Goal: Task Accomplishment & Management: Manage account settings

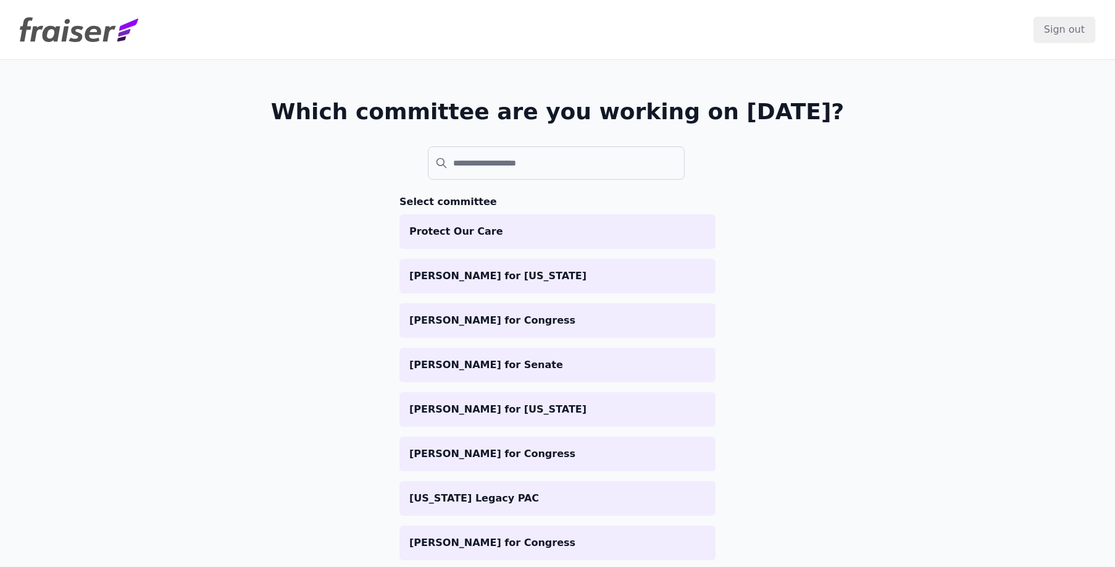
scroll to position [2, 0]
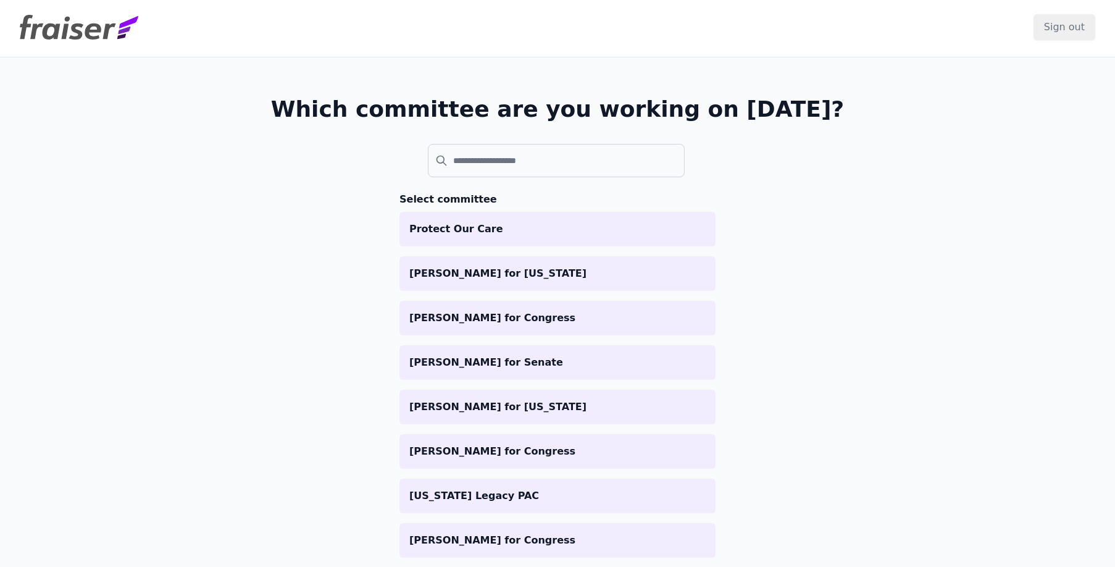
click at [508, 167] on input "search" at bounding box center [556, 160] width 257 height 33
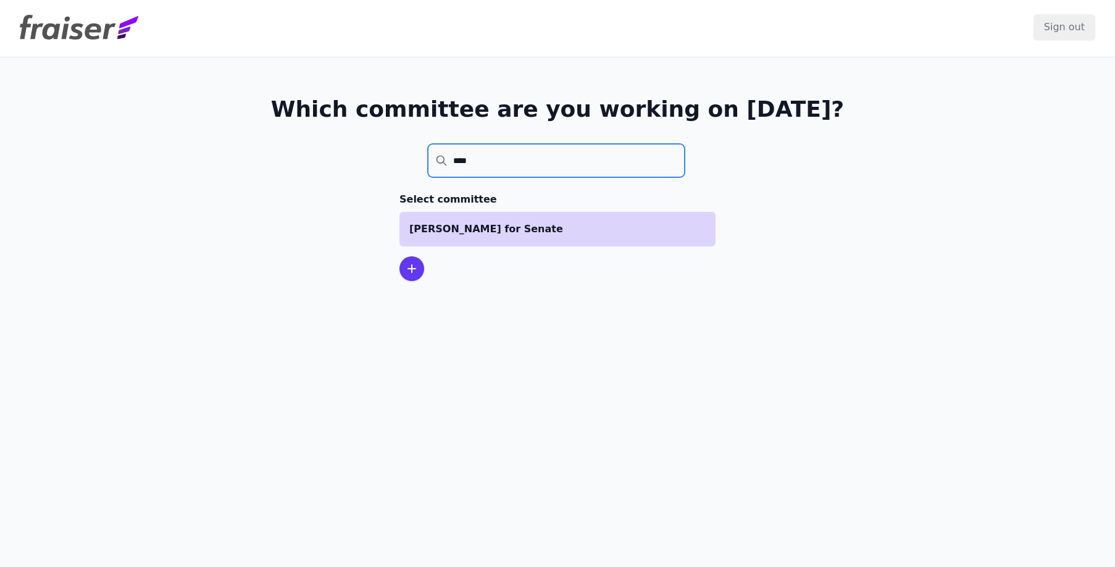
type input "****"
click at [529, 224] on p "[PERSON_NAME] for Senate" at bounding box center [557, 229] width 296 height 15
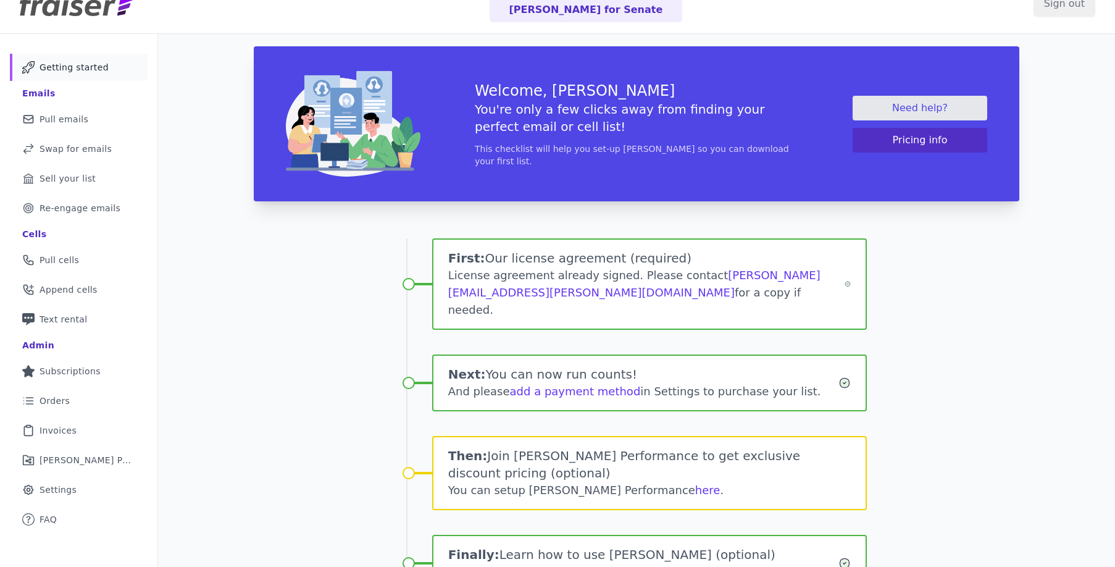
scroll to position [27, 0]
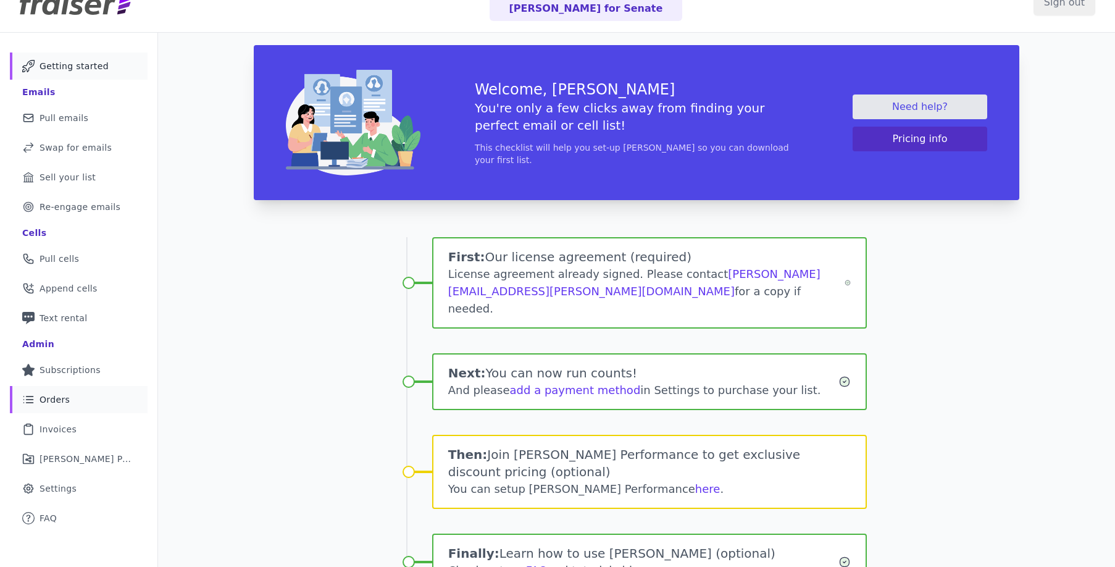
click at [58, 399] on span "Orders" at bounding box center [55, 399] width 30 height 12
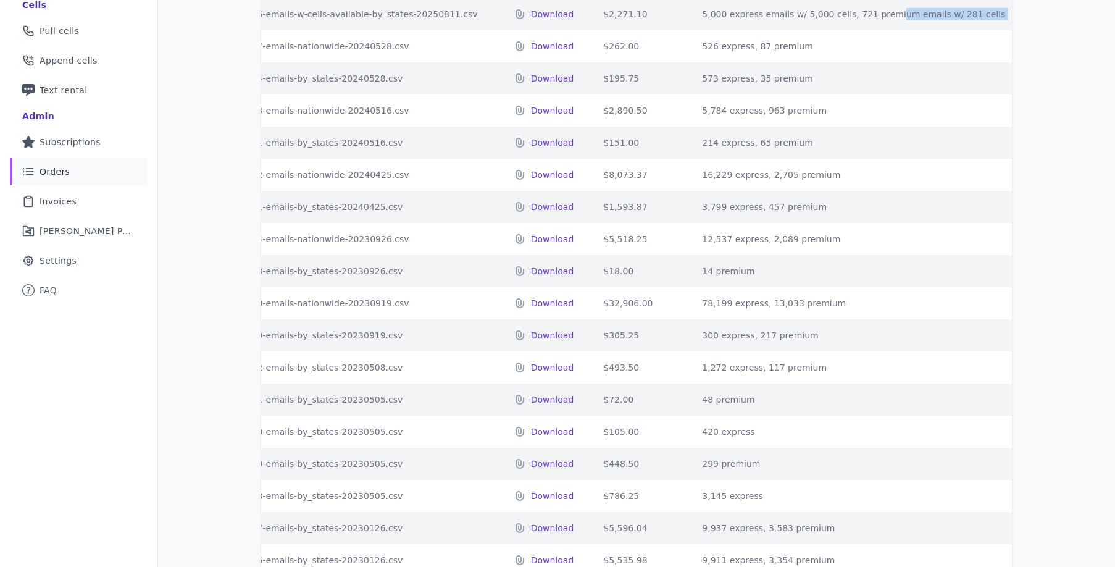
drag, startPoint x: 976, startPoint y: 25, endPoint x: 884, endPoint y: 30, distance: 92.1
click at [884, 30] on td "5,000 express emails w/ 5,000 cells, 721 premium emails w/ 281 cells" at bounding box center [853, 14] width 333 height 32
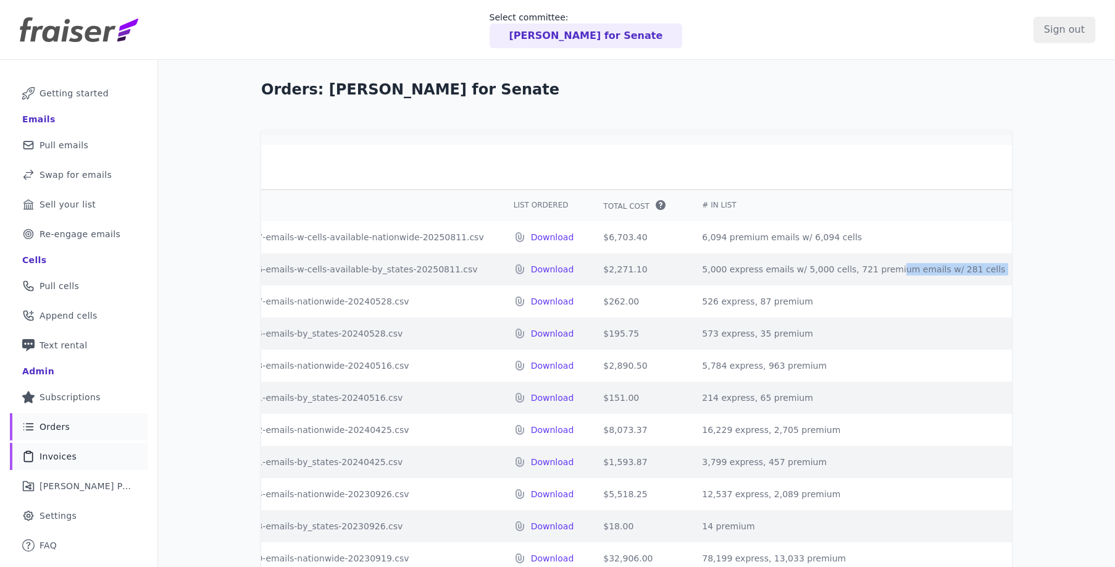
click at [69, 457] on span "Invoices" at bounding box center [58, 456] width 37 height 12
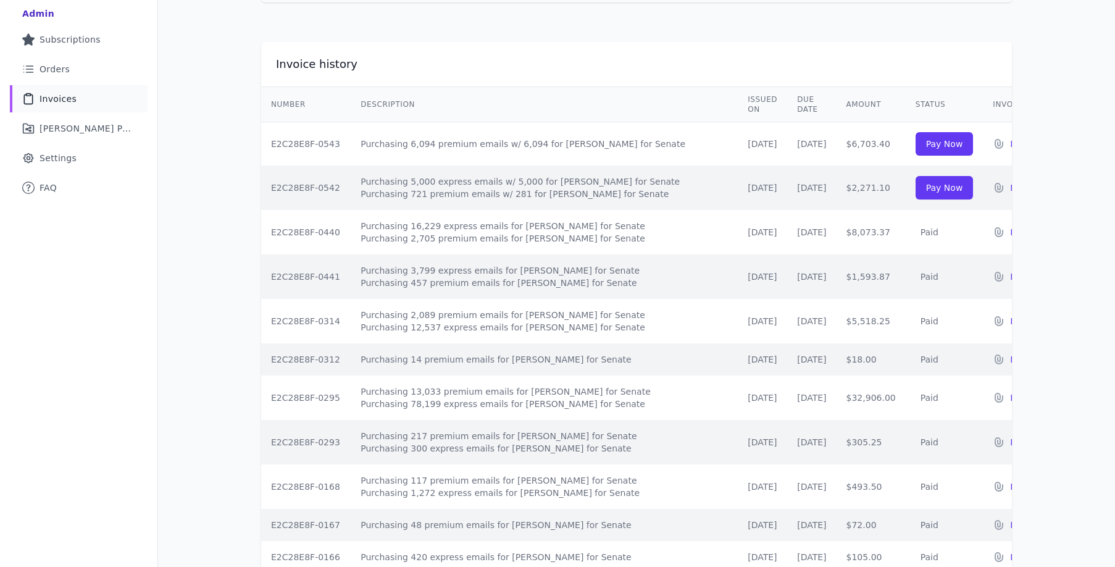
scroll to position [257, 0]
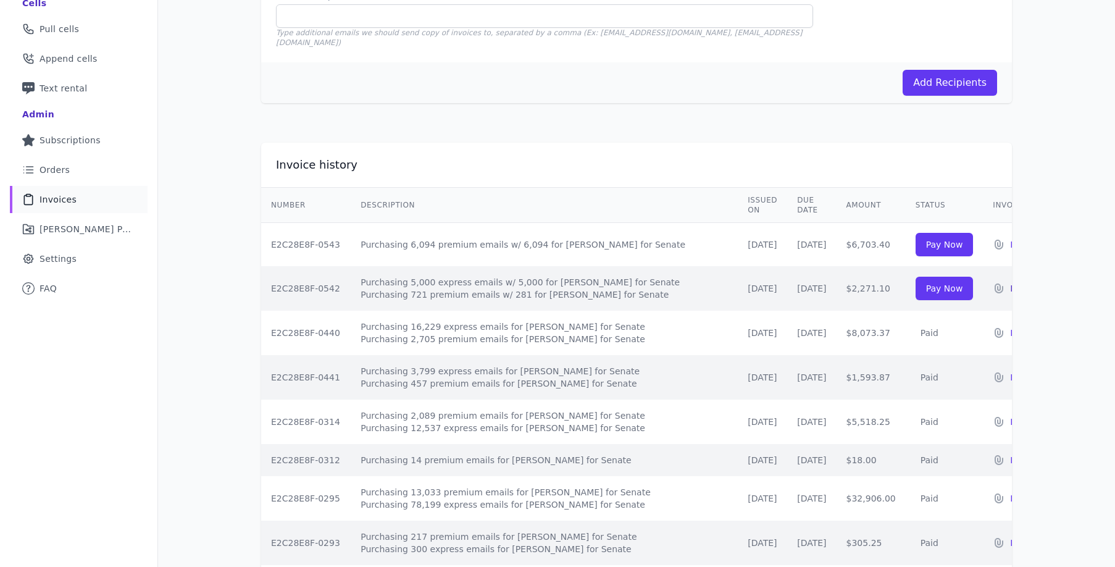
click at [1010, 282] on p "Download" at bounding box center [1031, 288] width 43 height 12
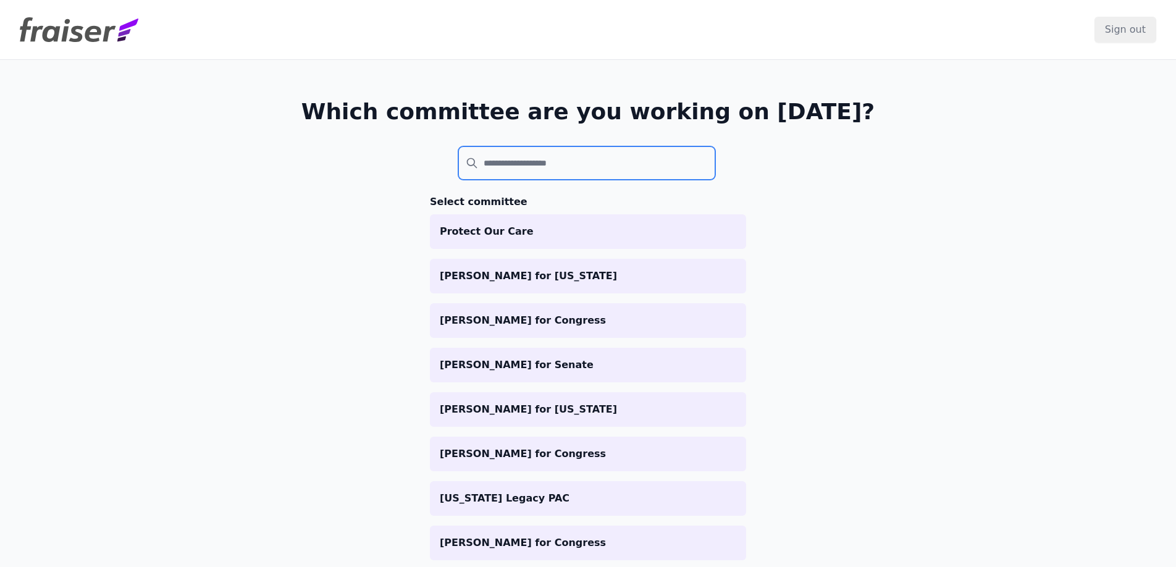
click at [532, 152] on input "search" at bounding box center [586, 162] width 257 height 33
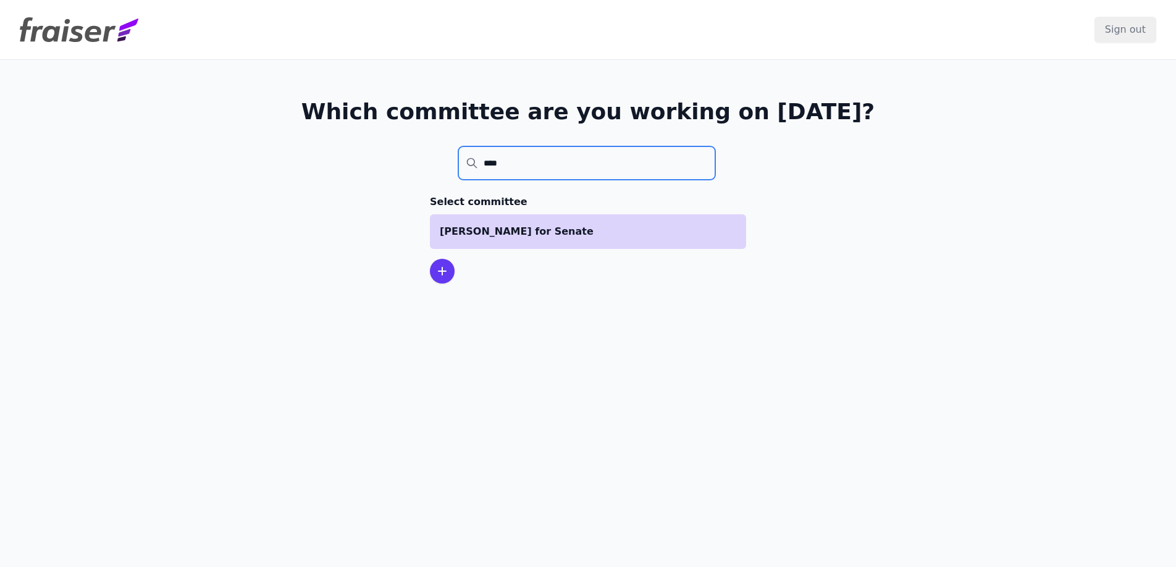
type input "****"
click at [561, 232] on p "[PERSON_NAME] for Senate" at bounding box center [588, 231] width 296 height 15
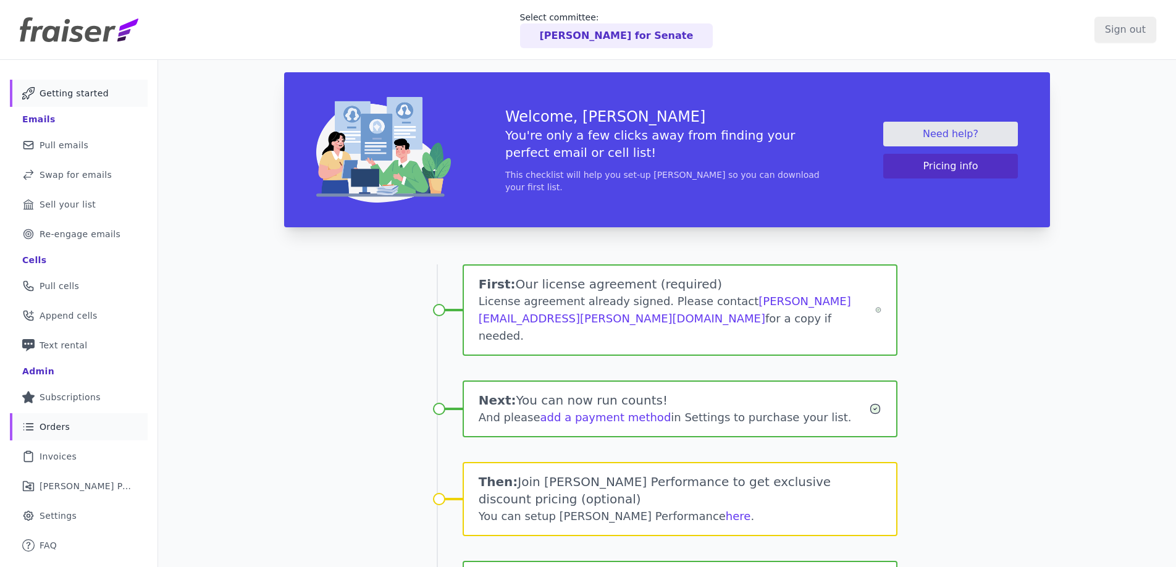
click at [57, 425] on span "Orders" at bounding box center [55, 427] width 30 height 12
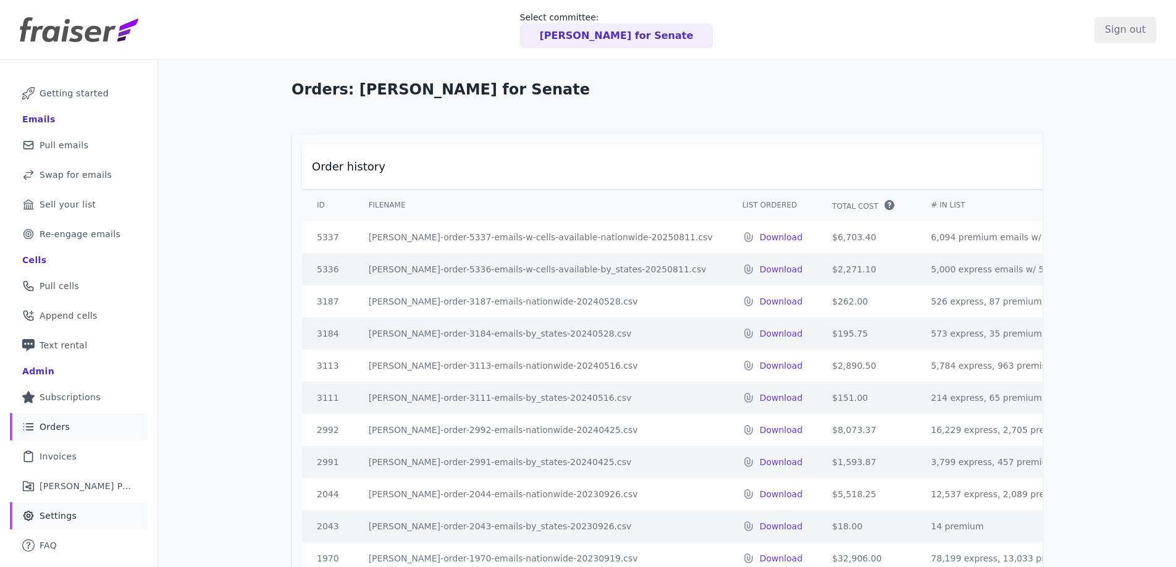
click at [53, 511] on span "Settings" at bounding box center [58, 515] width 37 height 12
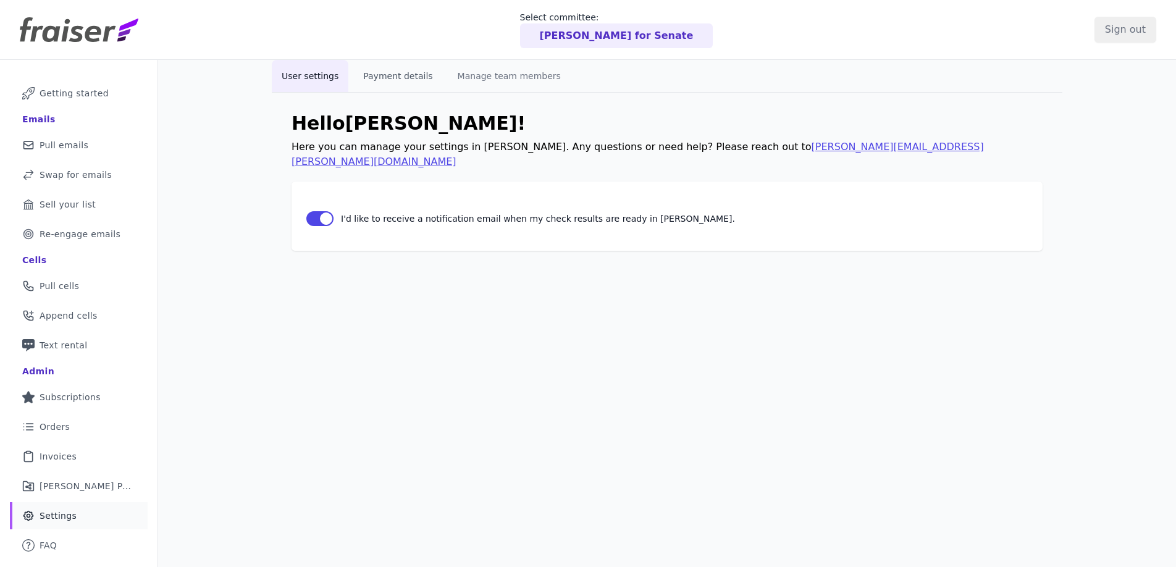
click at [409, 68] on button "Payment details" at bounding box center [397, 76] width 89 height 32
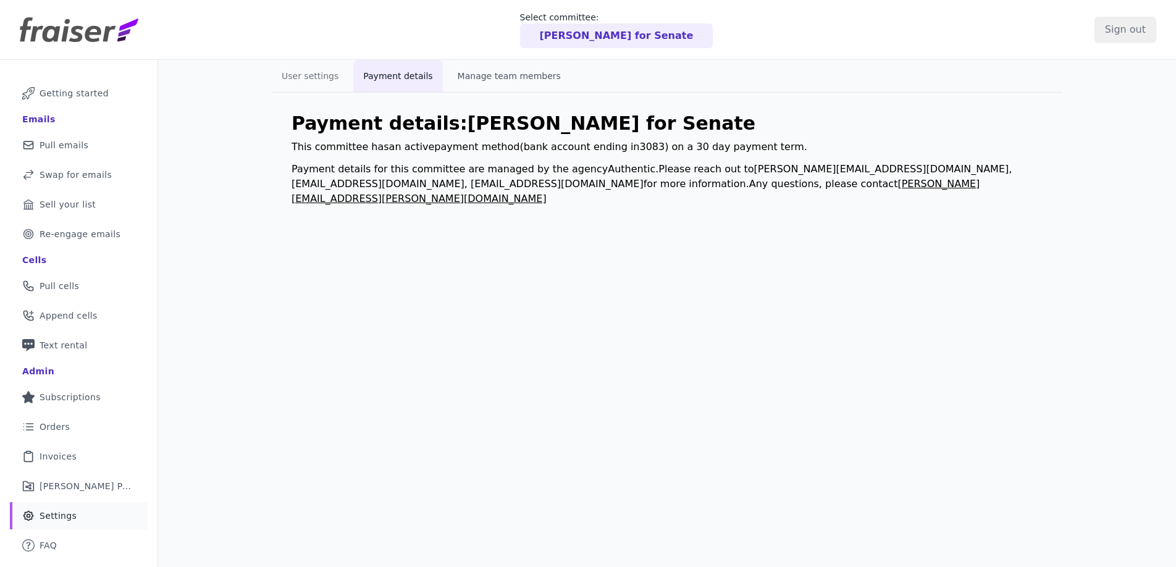
click at [492, 80] on button "Manage team members" at bounding box center [509, 76] width 123 height 32
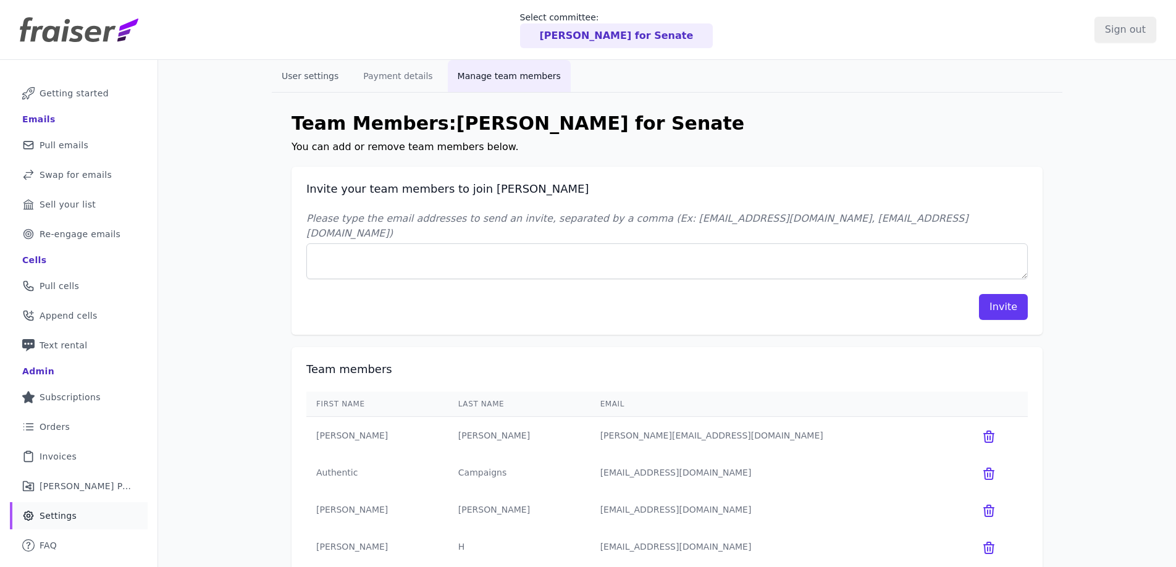
click at [308, 80] on button "User settings" at bounding box center [310, 76] width 77 height 32
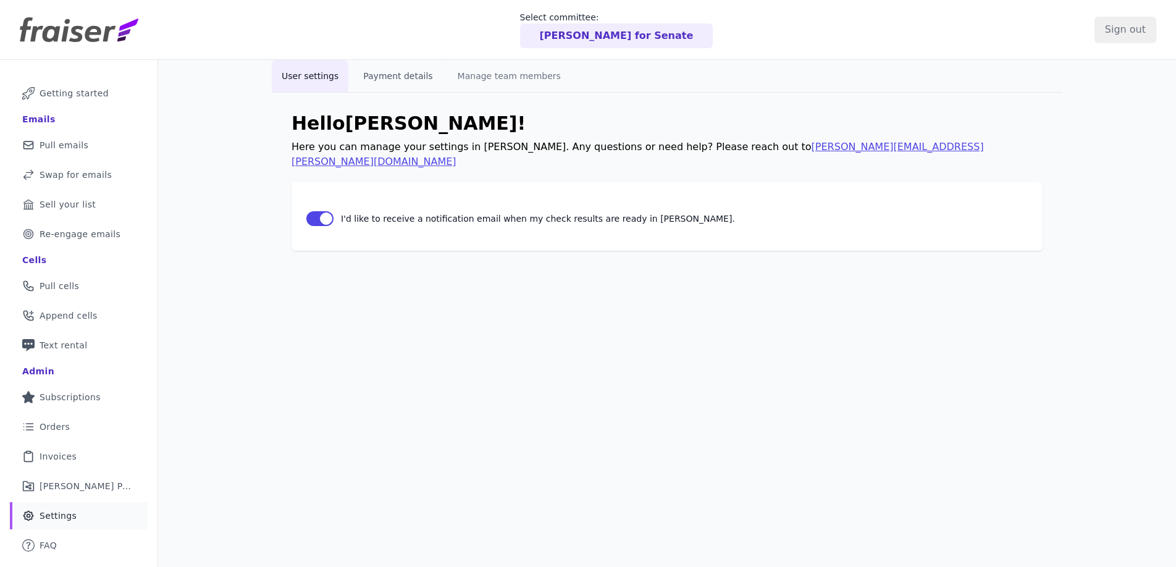
click at [390, 75] on button "Payment details" at bounding box center [397, 76] width 89 height 32
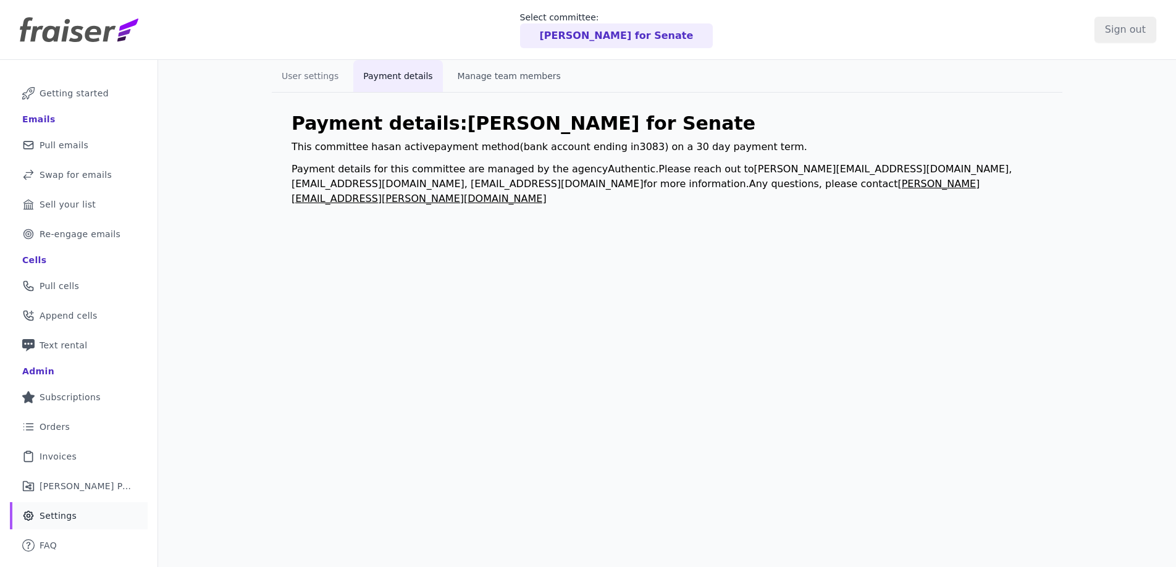
click at [505, 67] on button "Manage team members" at bounding box center [509, 76] width 123 height 32
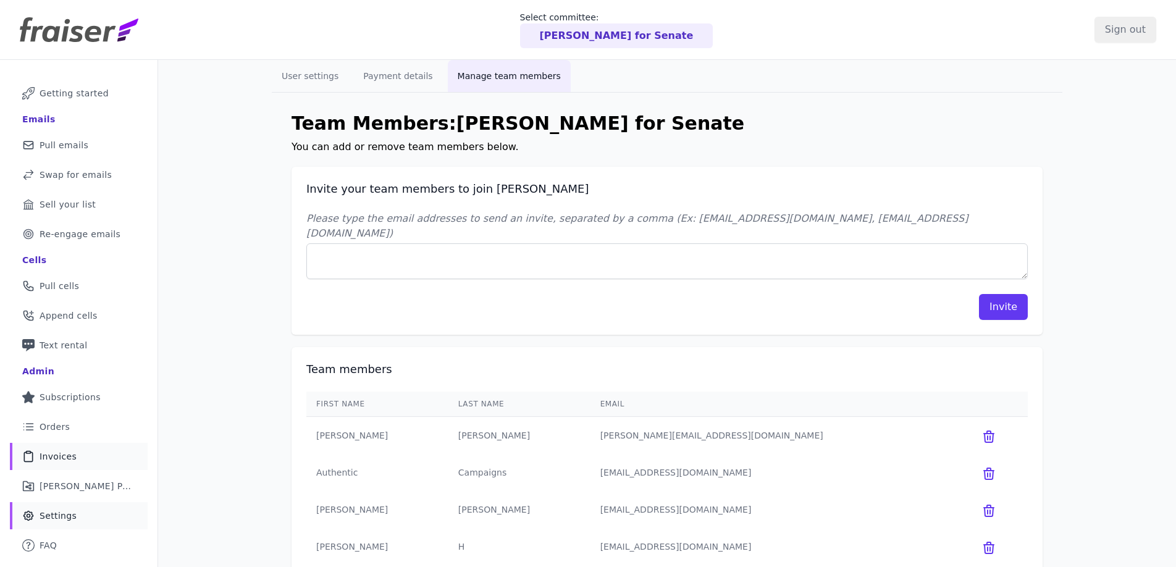
click at [41, 456] on span "Invoices" at bounding box center [58, 456] width 37 height 12
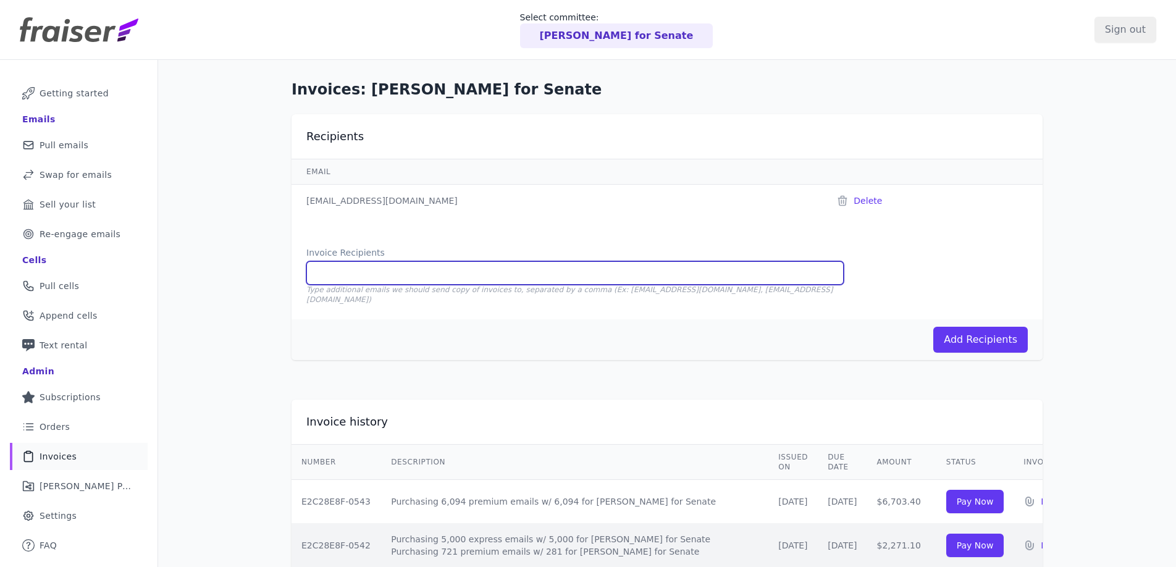
click at [353, 269] on input "Invoice Recipients" at bounding box center [574, 272] width 537 height 23
type input "[EMAIL_ADDRESS][DOMAIN_NAME]"
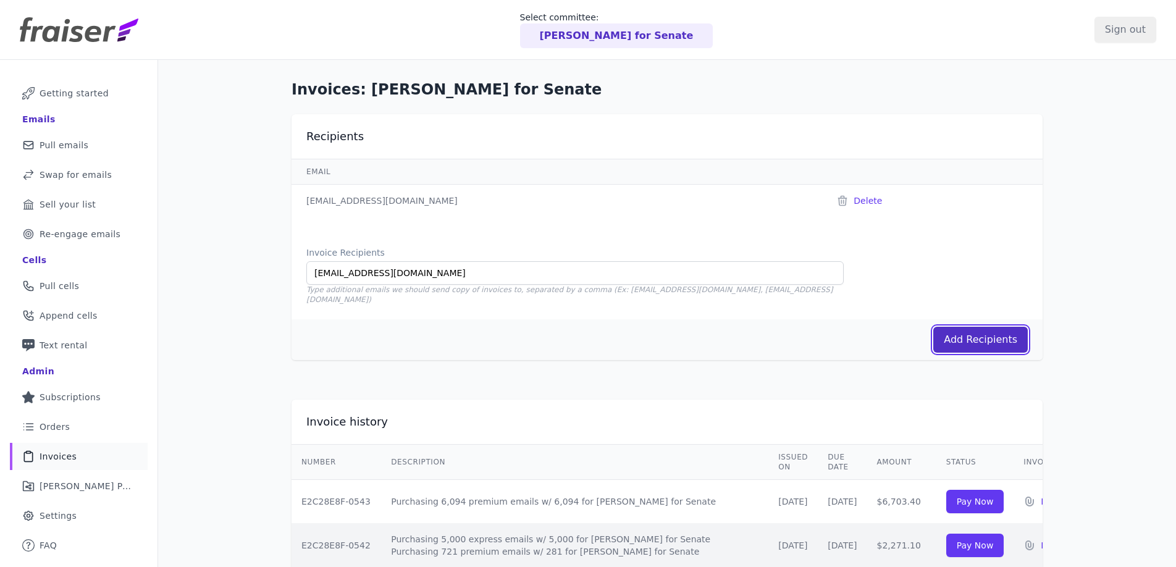
click at [948, 327] on button "Add Recipients" at bounding box center [980, 340] width 94 height 26
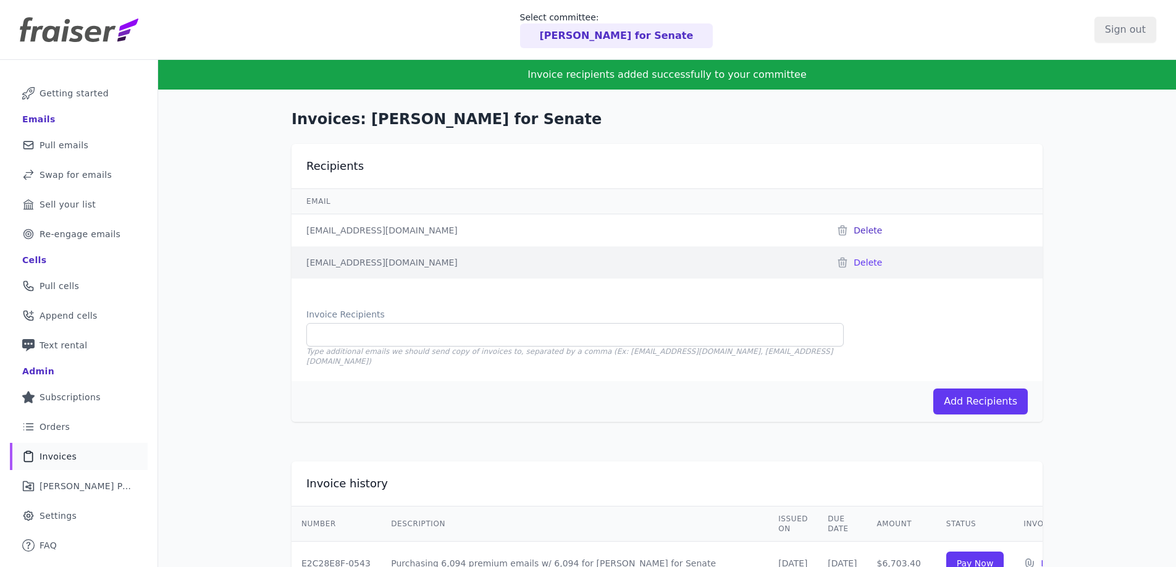
click at [853, 231] on input "Delete" at bounding box center [867, 230] width 28 height 12
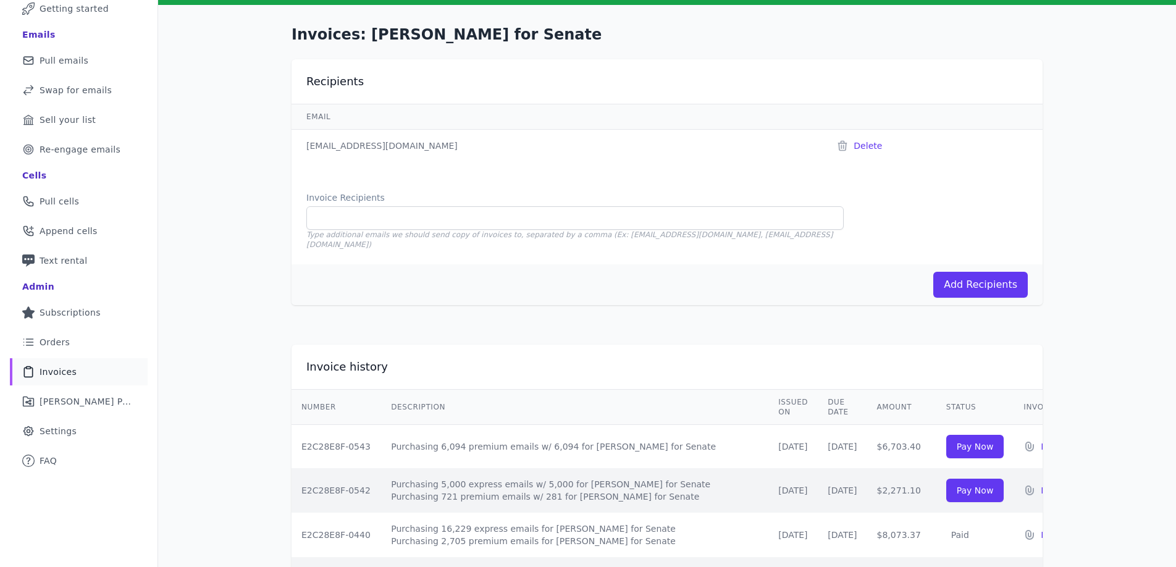
scroll to position [155, 0]
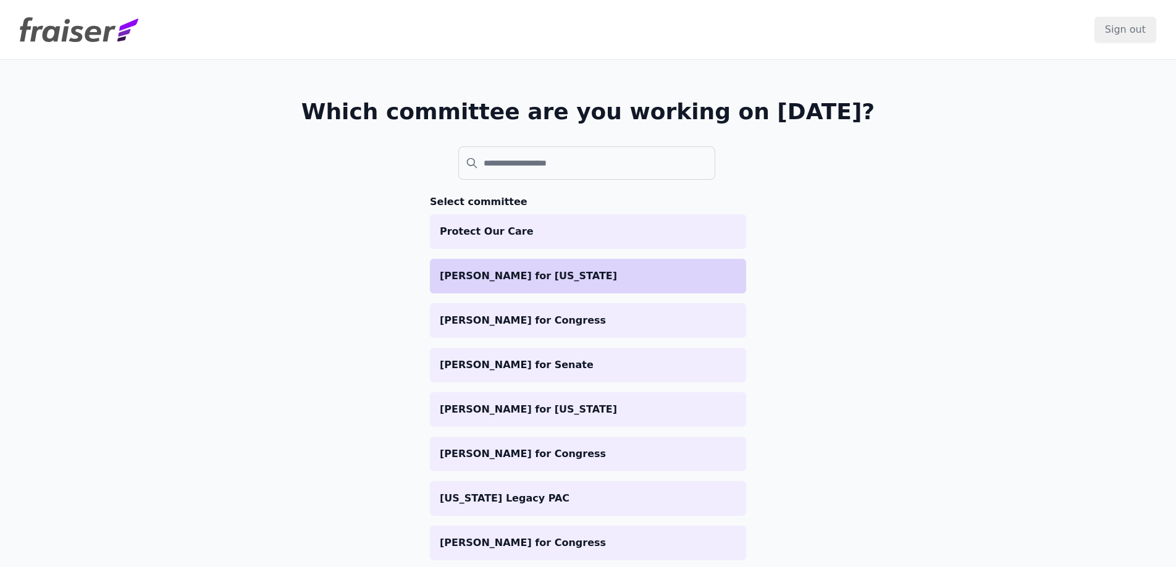
click at [568, 264] on li "Peggy Flanagan for Minnesota" at bounding box center [588, 276] width 316 height 35
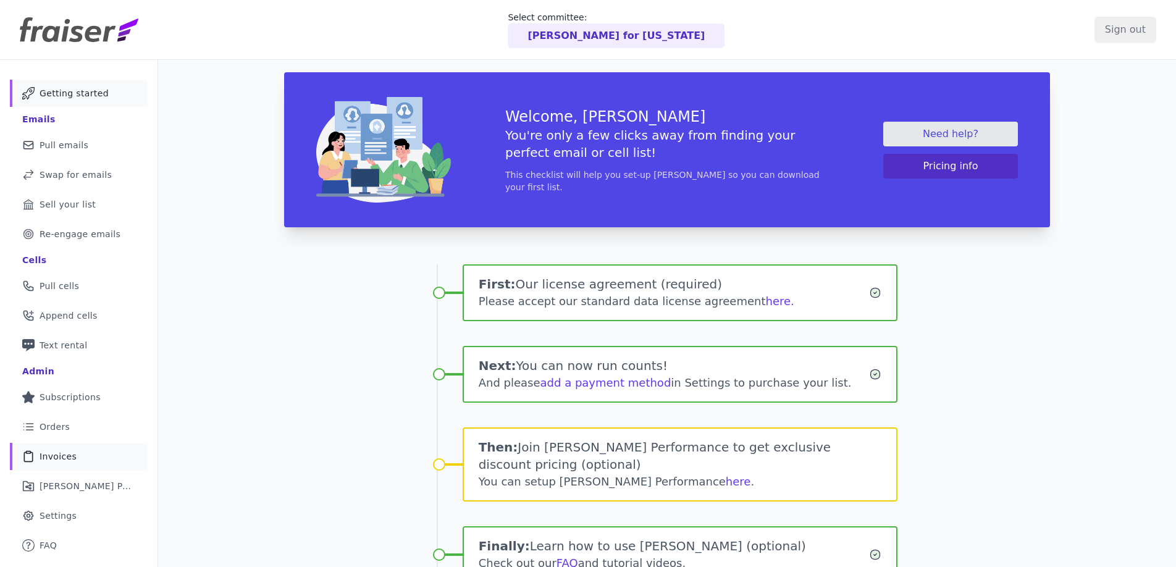
click at [69, 447] on link "Clipboard Icon Outline of a clipboard Invoices" at bounding box center [79, 456] width 138 height 27
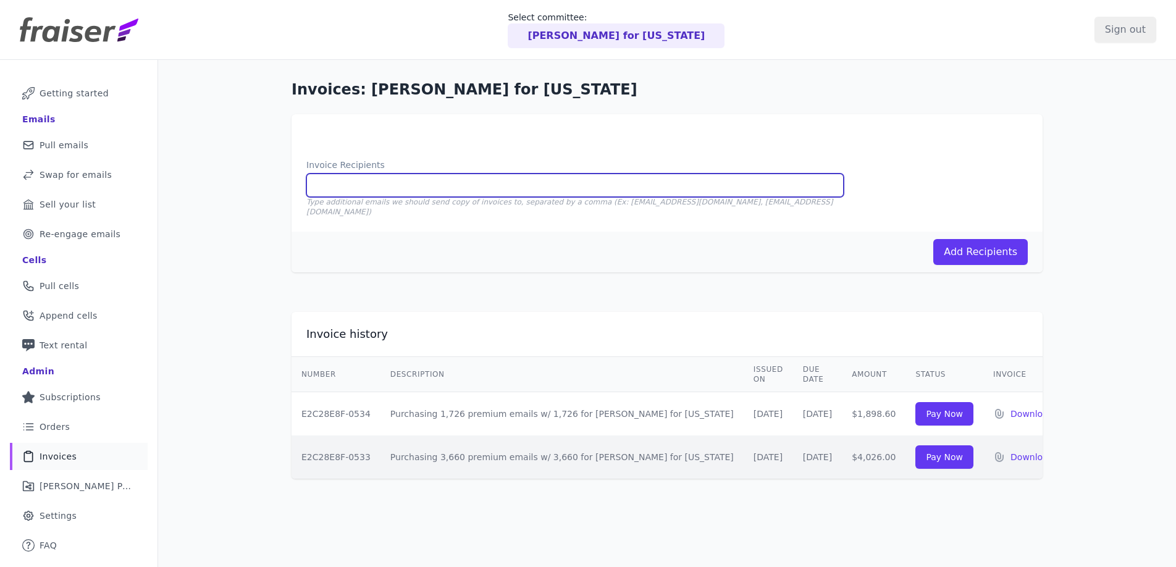
click at [465, 187] on input "Invoice Recipients" at bounding box center [574, 185] width 537 height 23
type input "[EMAIL_ADDRESS][DOMAIN_NAME]"
click at [933, 239] on button "Add Recipients" at bounding box center [980, 252] width 94 height 26
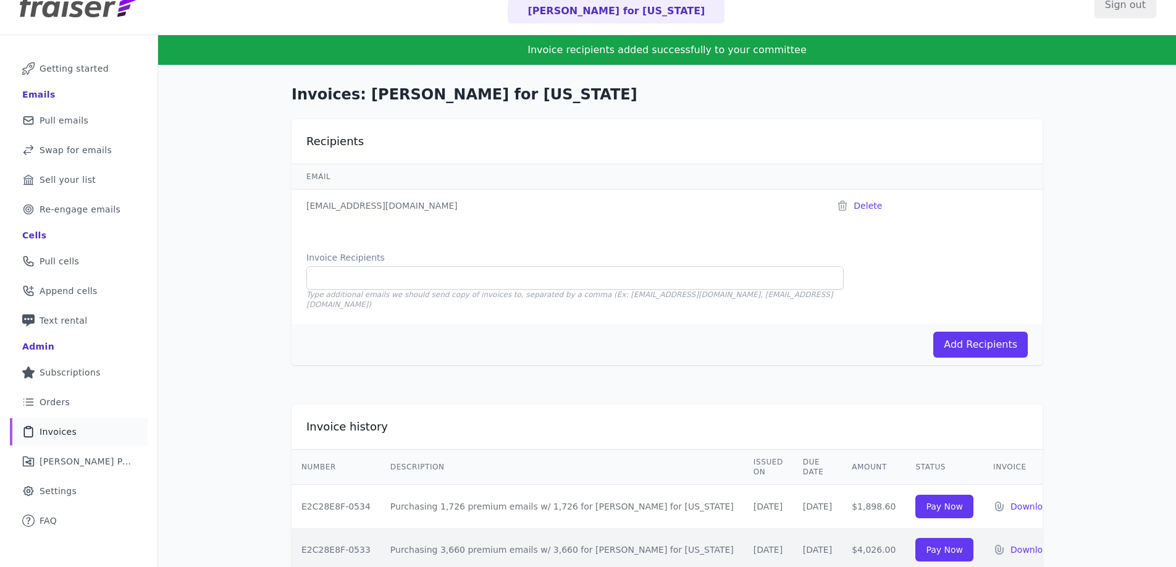
scroll to position [60, 0]
